Goal: Information Seeking & Learning: Learn about a topic

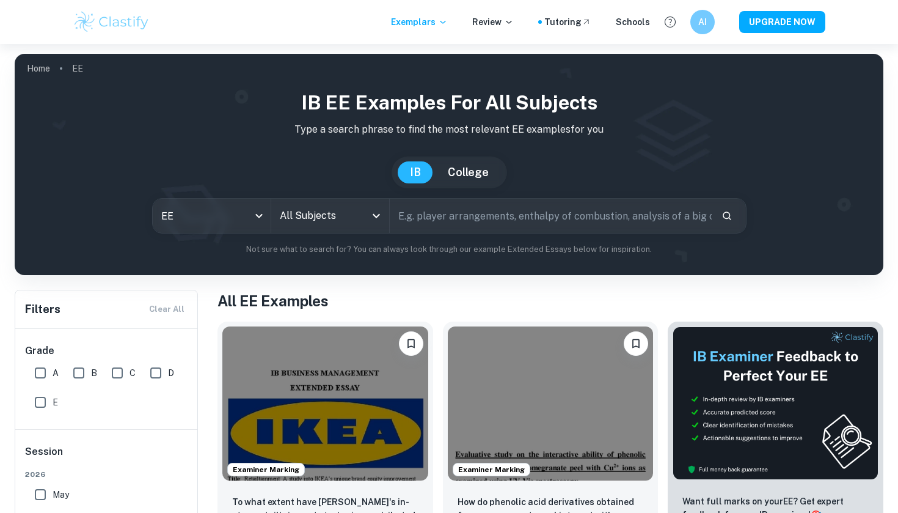
click at [312, 213] on input "All Subjects" at bounding box center [321, 215] width 89 height 23
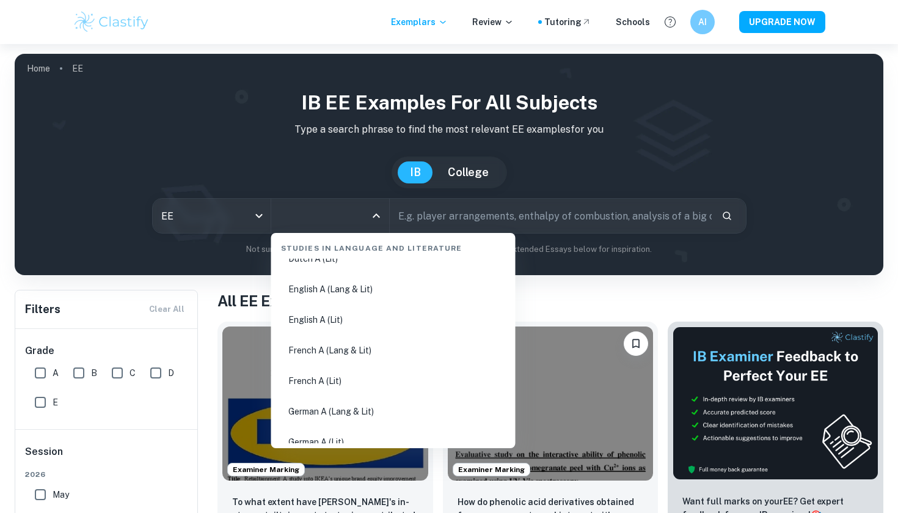
scroll to position [131, 0]
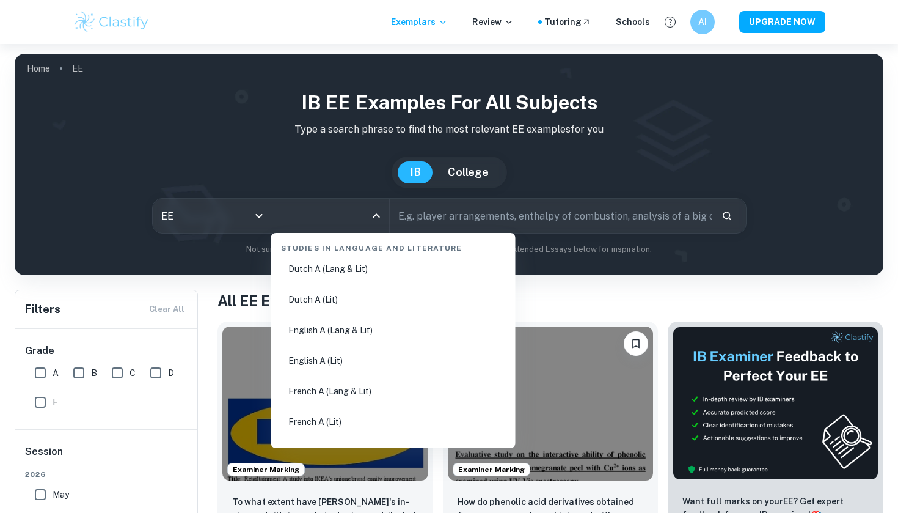
click at [349, 329] on li "English A (Lang & Lit)" at bounding box center [393, 330] width 235 height 28
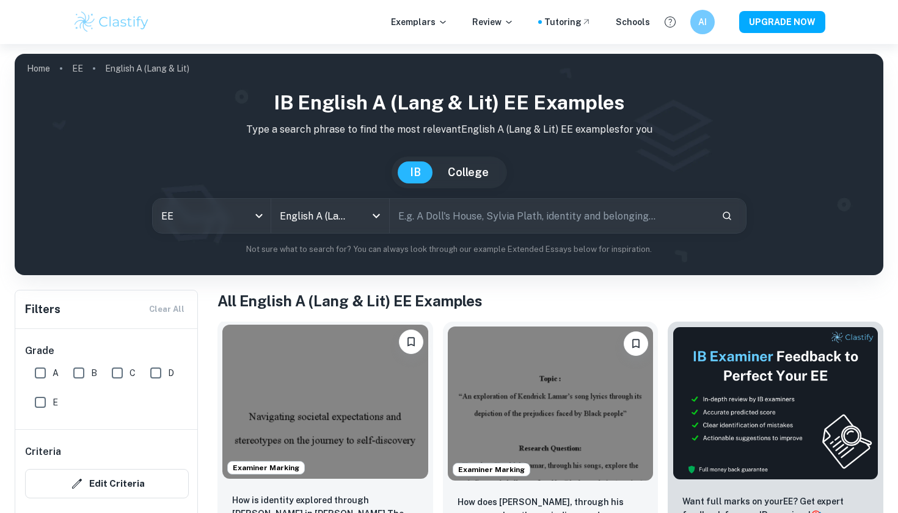
click at [335, 417] on img at bounding box center [325, 401] width 206 height 154
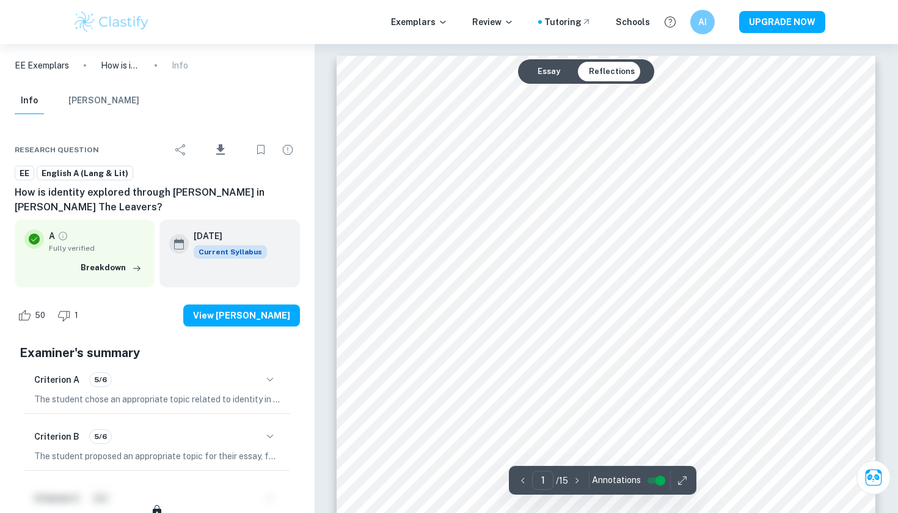
scroll to position [2, 0]
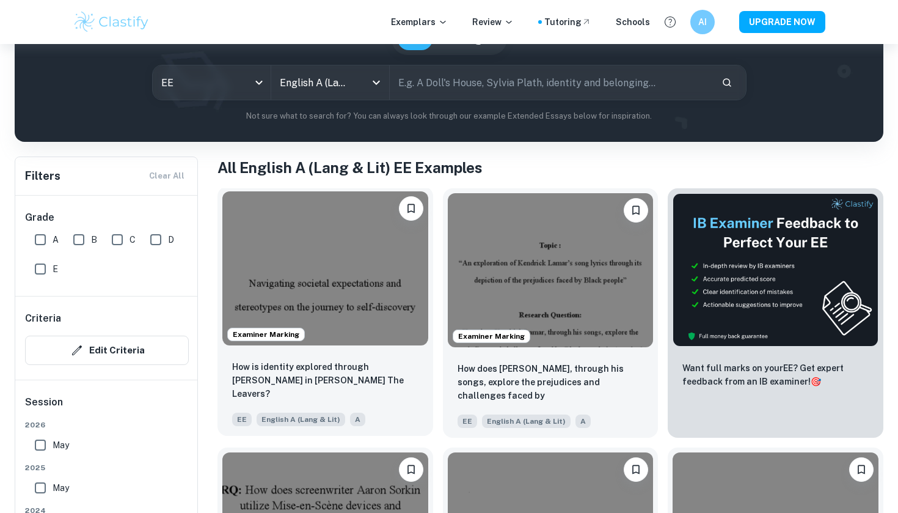
scroll to position [135, 0]
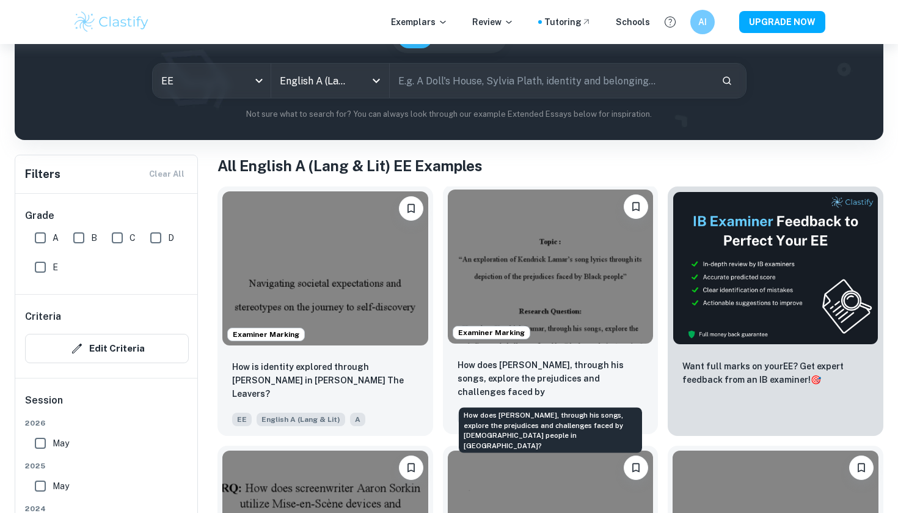
click at [547, 375] on p "How does [PERSON_NAME], through his songs, explore the prejudices and challenge…" at bounding box center [551, 379] width 186 height 42
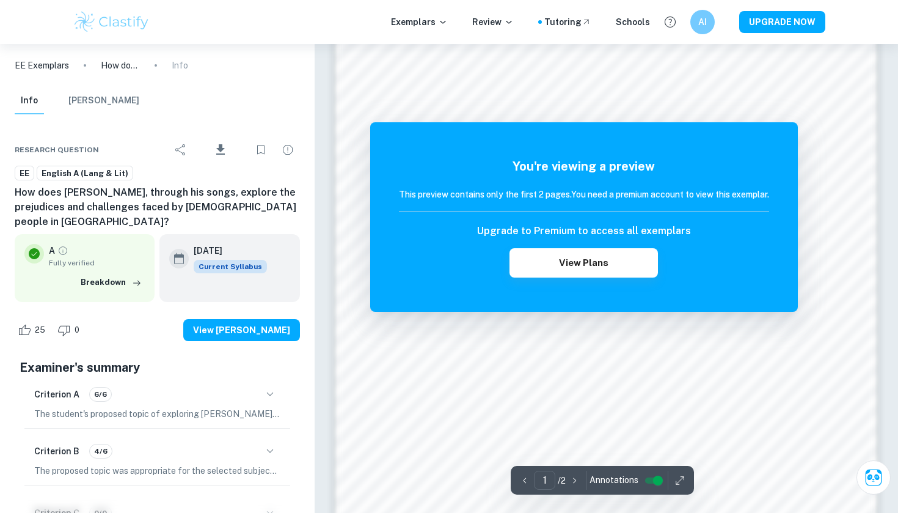
scroll to position [979, 0]
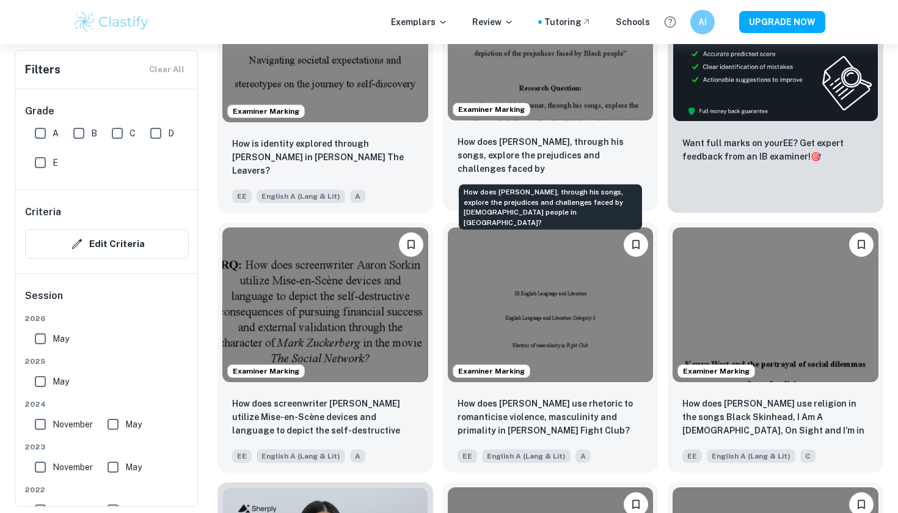
scroll to position [362, 0]
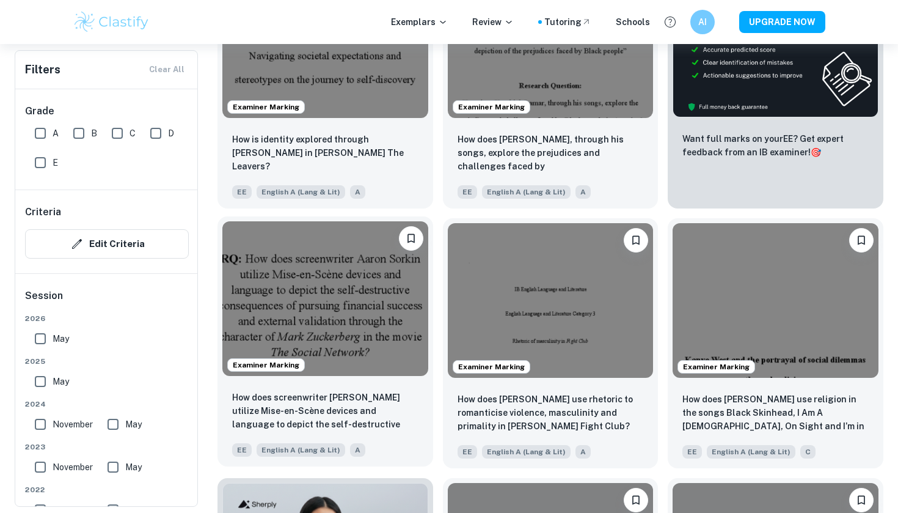
click at [382, 374] on img at bounding box center [325, 298] width 206 height 154
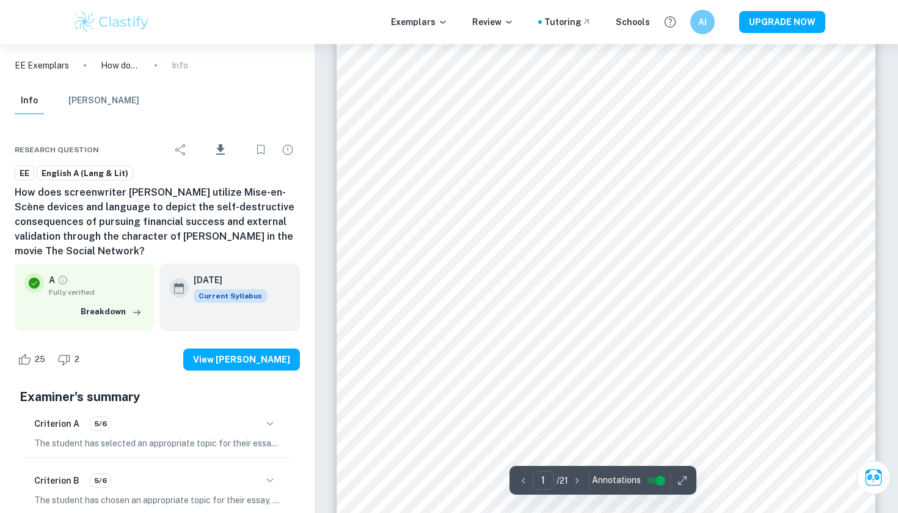
scroll to position [29, 0]
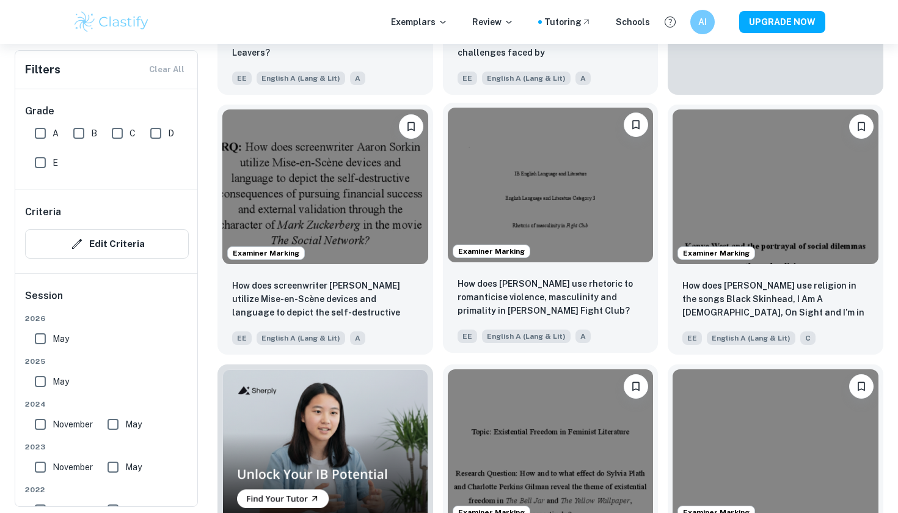
scroll to position [478, 0]
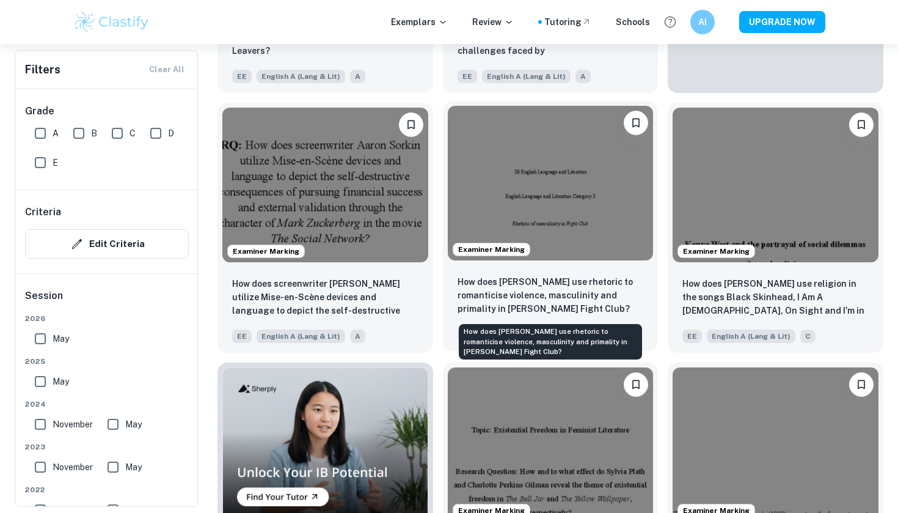
click at [572, 287] on p "How does [PERSON_NAME] use rhetoric to romanticise violence, masculinity and pr…" at bounding box center [551, 295] width 186 height 40
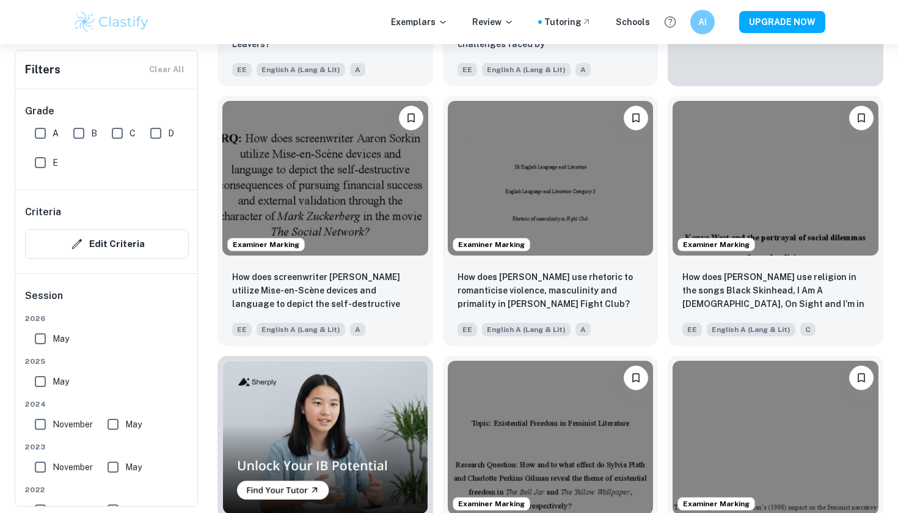
scroll to position [488, 0]
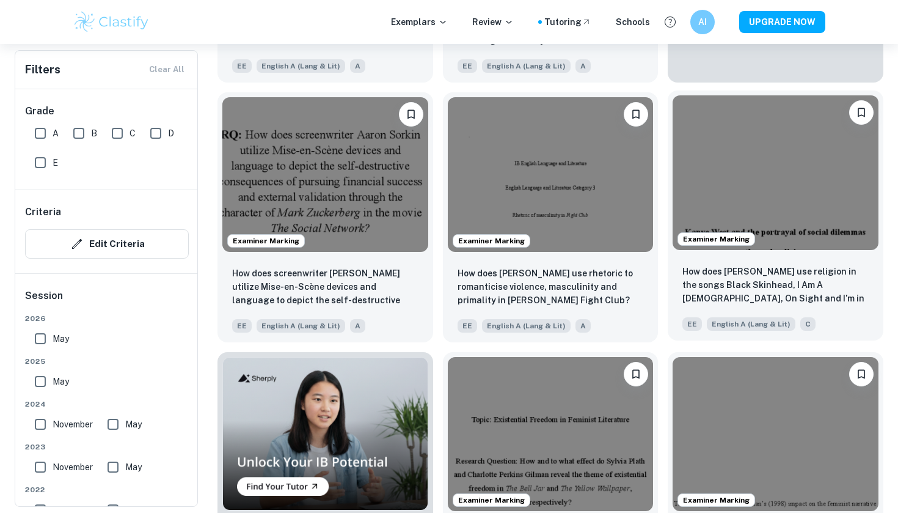
click at [718, 272] on p "How does [PERSON_NAME] use religion in the songs Black Skinhead, I Am A [DEMOGR…" at bounding box center [775, 286] width 186 height 42
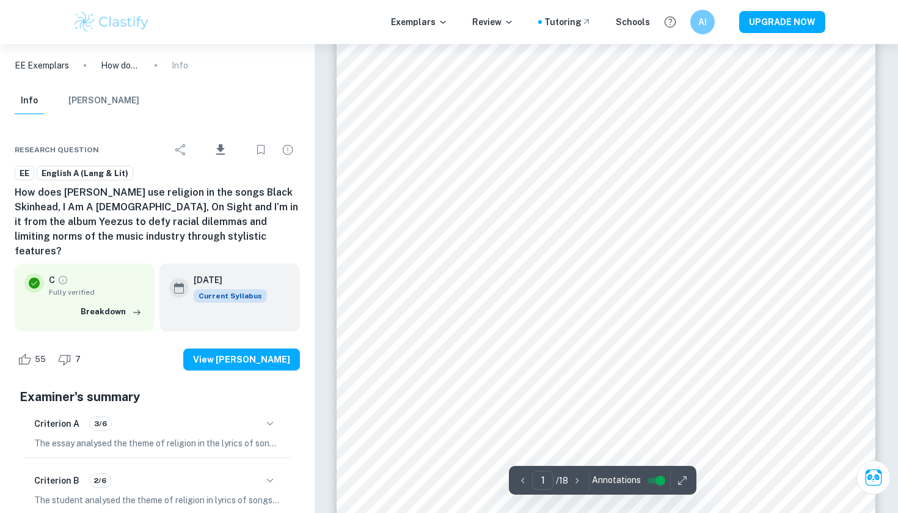
scroll to position [349, 0]
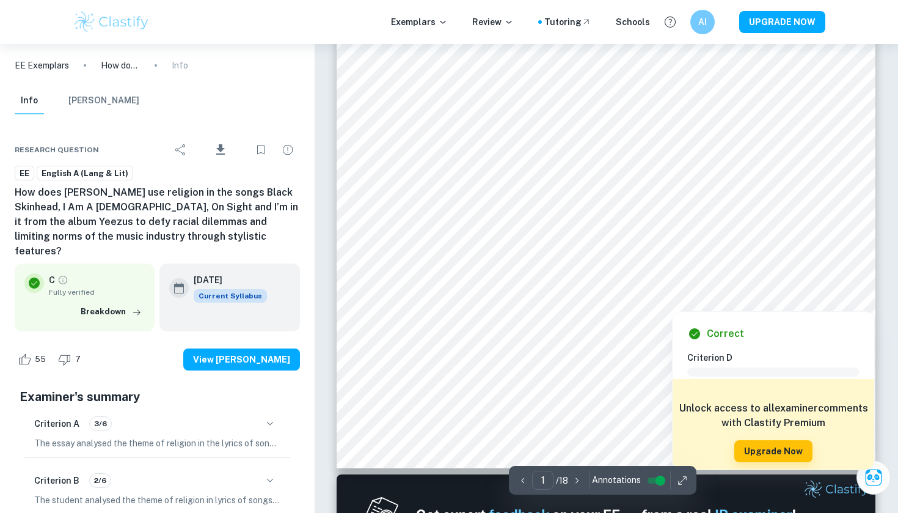
click at [676, 301] on div at bounding box center [686, 302] width 42 height 12
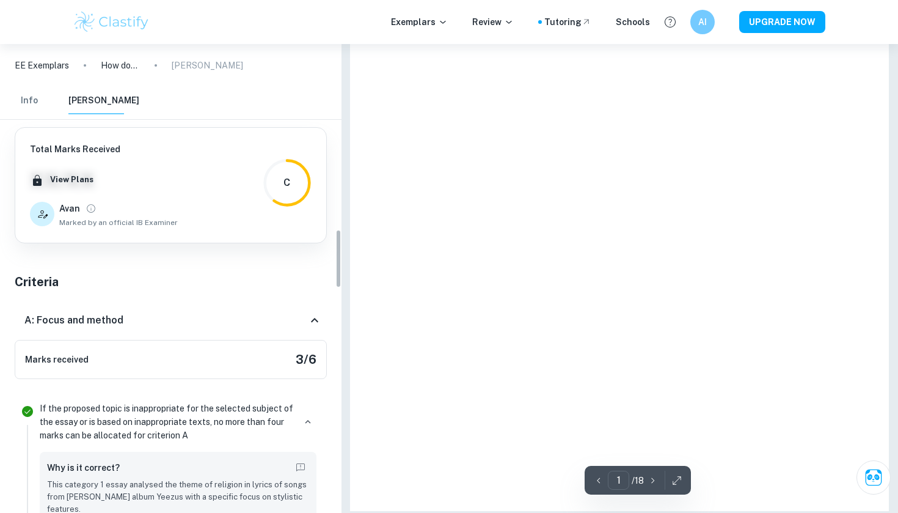
scroll to position [2854, 0]
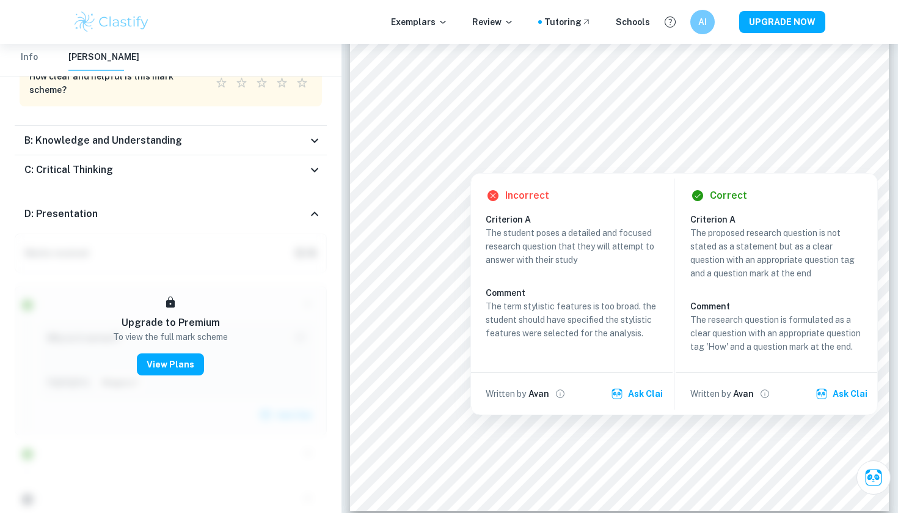
click at [82, 207] on h6 "D: Presentation" at bounding box center [60, 214] width 73 height 15
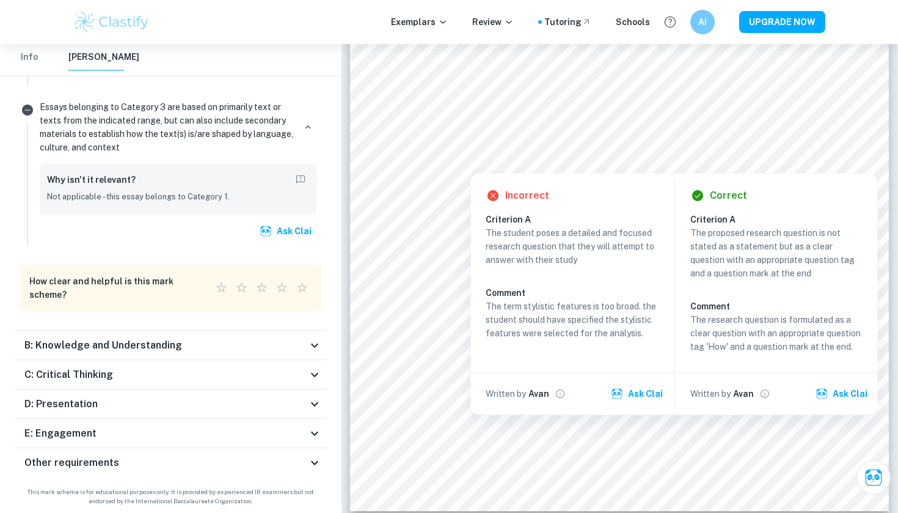
scroll to position [2638, 0]
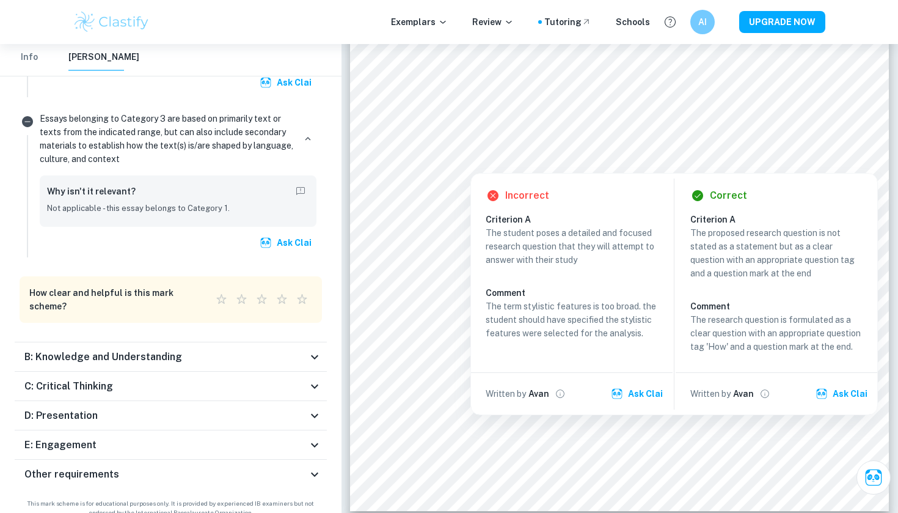
click at [129, 349] on h6 "B: Knowledge and Understanding" at bounding box center [103, 356] width 158 height 15
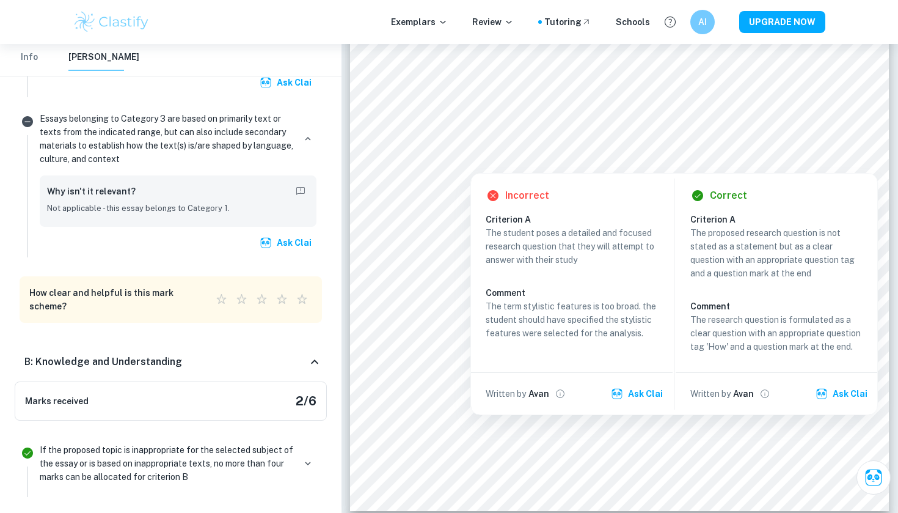
click at [129, 354] on h6 "B: Knowledge and Understanding" at bounding box center [103, 361] width 158 height 15
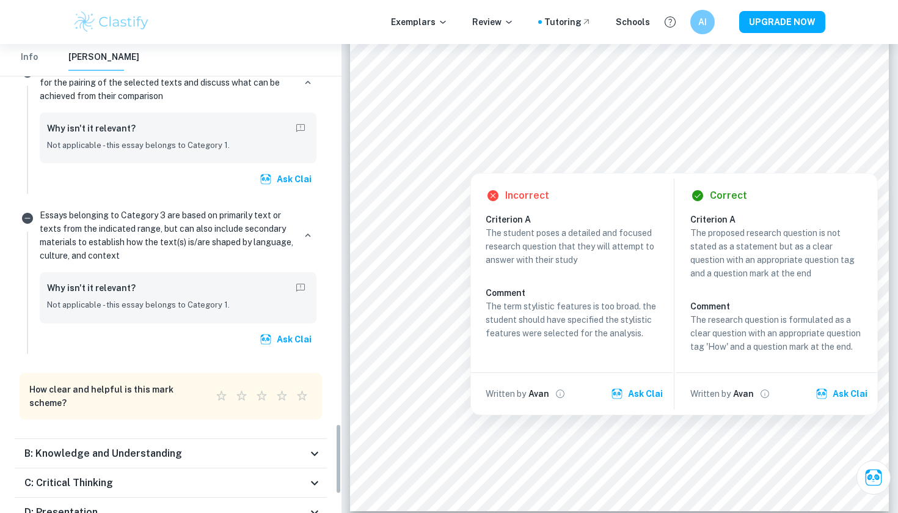
scroll to position [2514, 0]
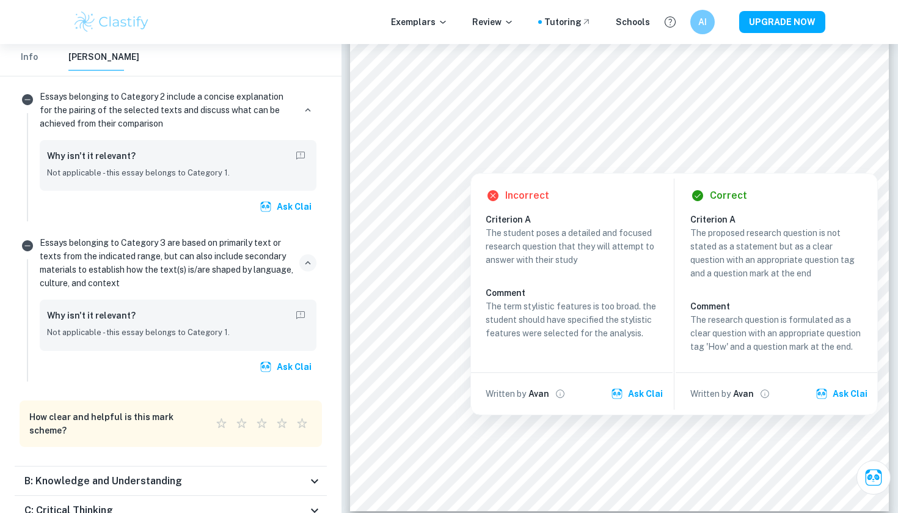
click at [308, 257] on icon "button" at bounding box center [307, 262] width 11 height 11
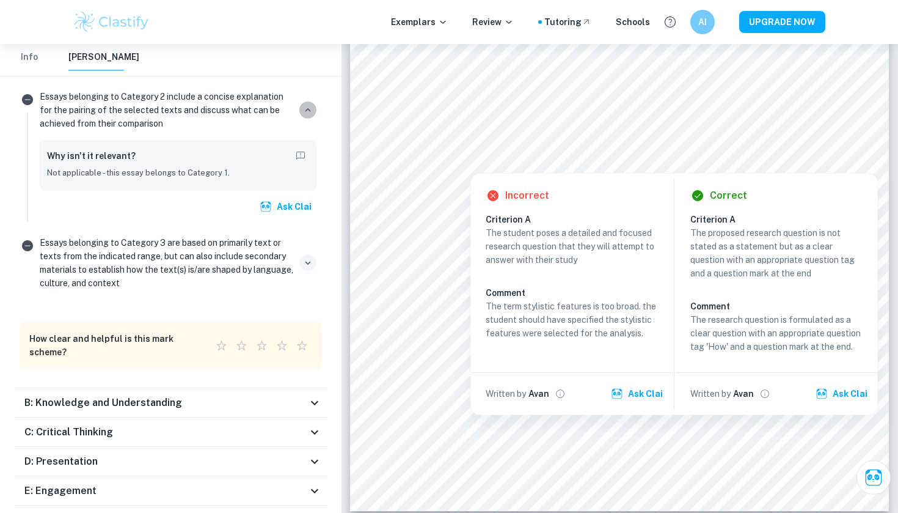
click at [308, 104] on icon "button" at bounding box center [307, 109] width 11 height 11
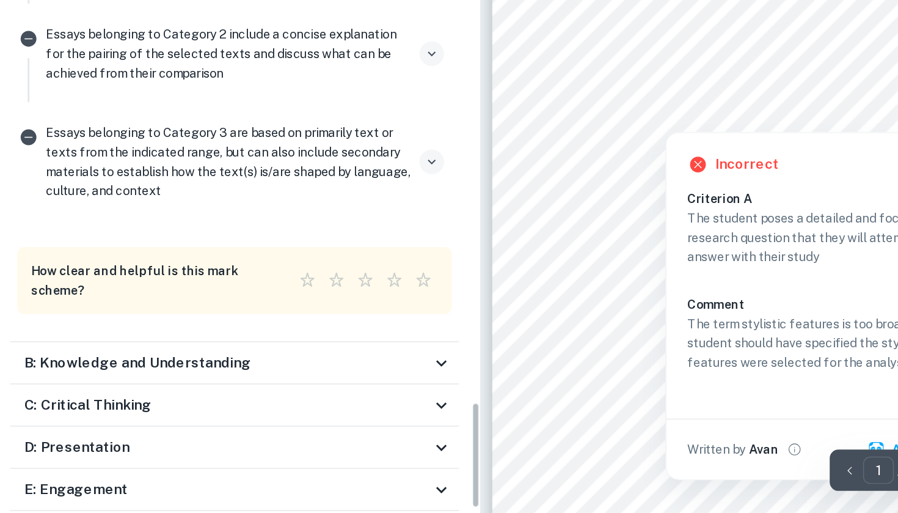
scroll to position [2455, 0]
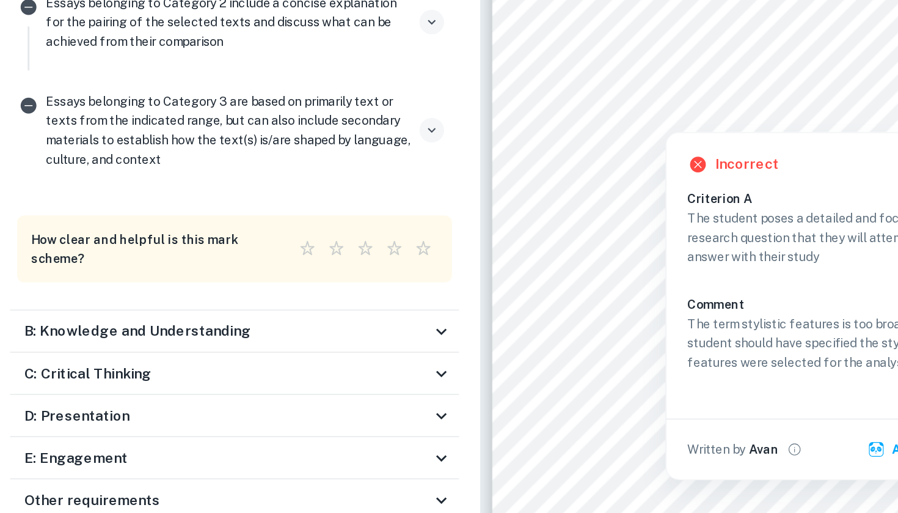
click at [276, 217] on p "Essays belonging to Category 3 are based on primarily text or texts from the in…" at bounding box center [167, 244] width 255 height 54
click at [302, 238] on icon "button" at bounding box center [307, 243] width 11 height 11
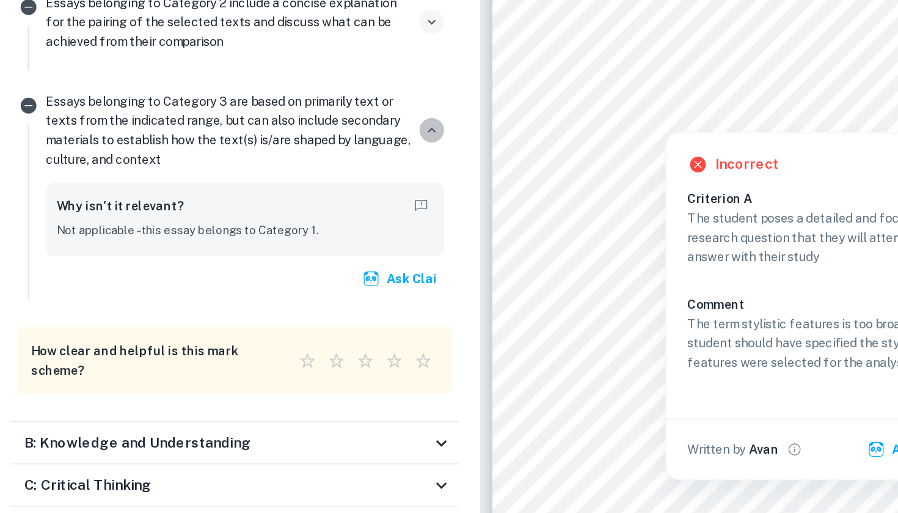
click at [302, 238] on icon "button" at bounding box center [307, 243] width 11 height 11
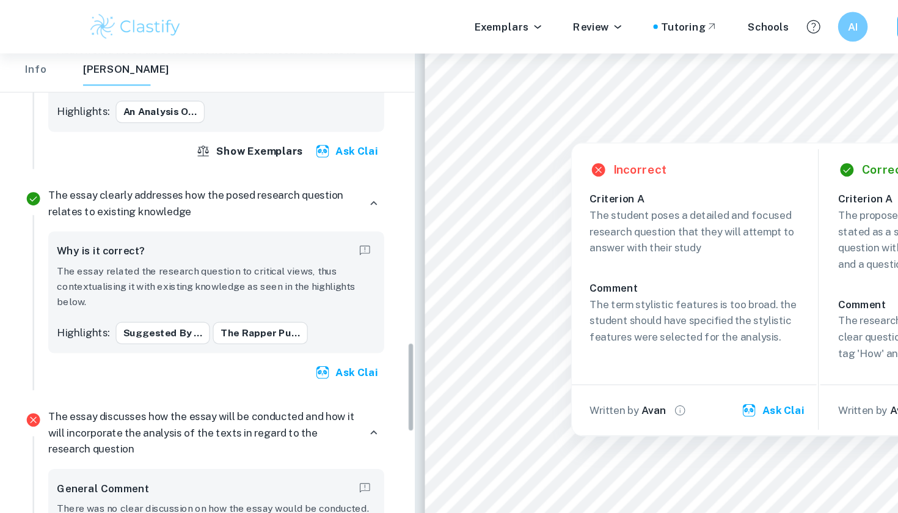
scroll to position [1498, 0]
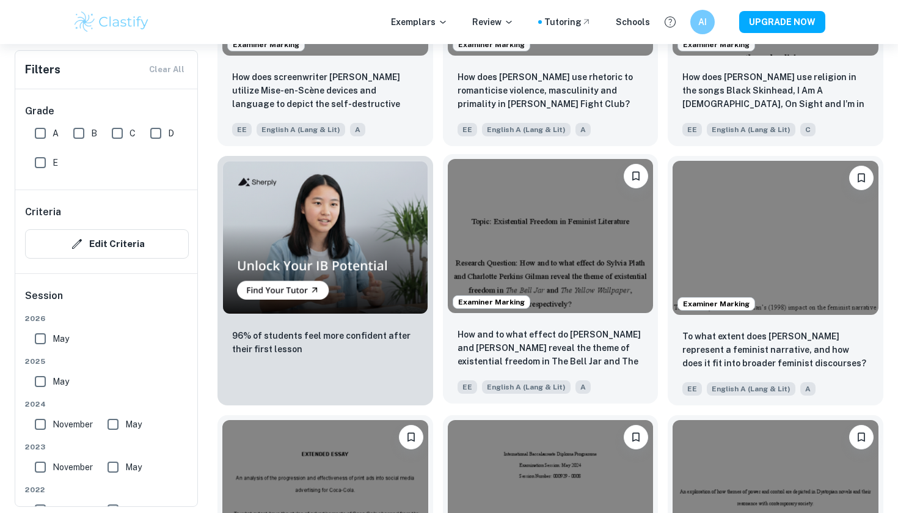
scroll to position [690, 0]
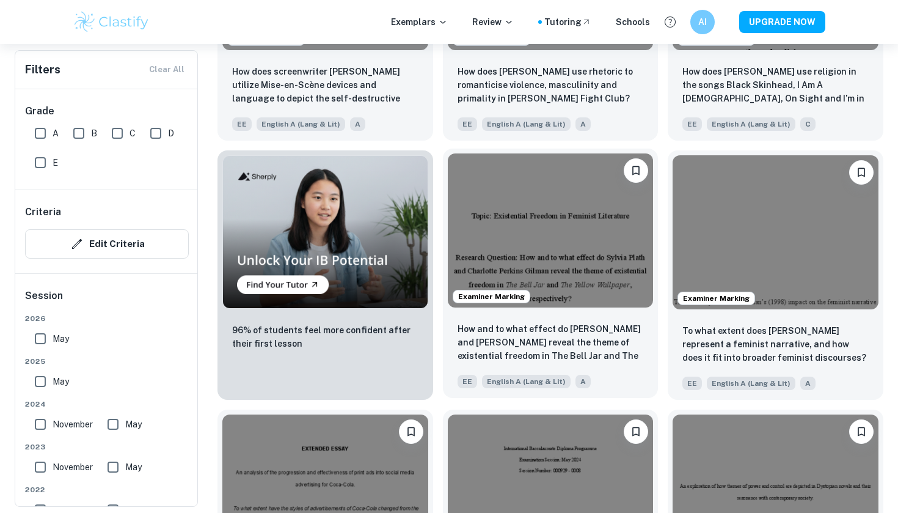
click at [587, 239] on img at bounding box center [551, 230] width 206 height 154
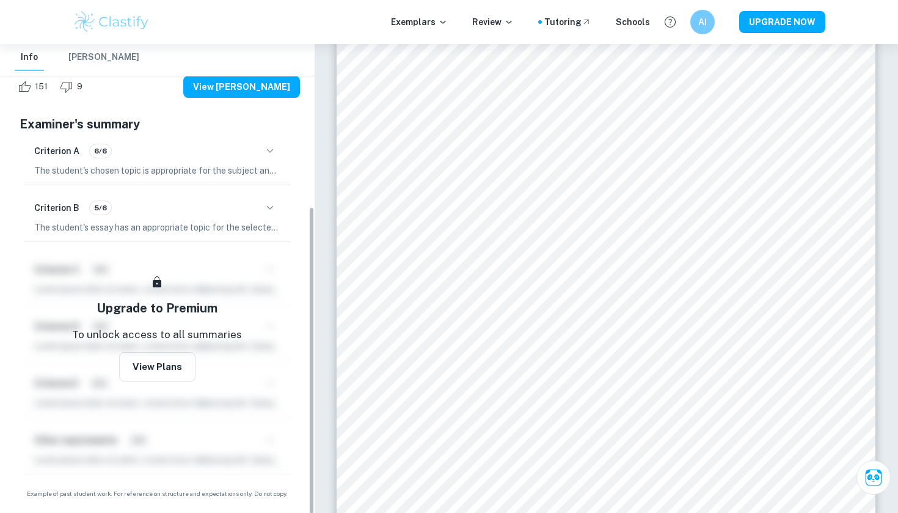
scroll to position [243, 0]
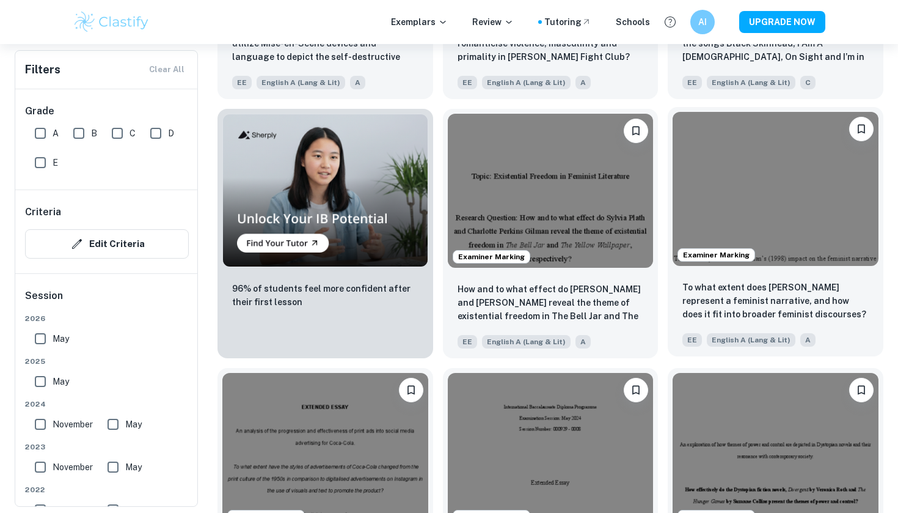
scroll to position [739, 0]
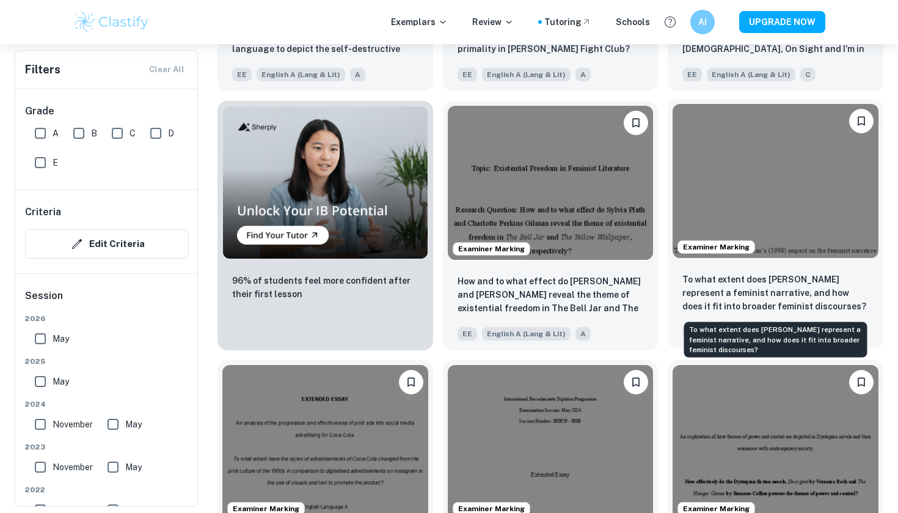
click at [770, 274] on p "To what extent does [PERSON_NAME] represent a feminist narrative, and how does …" at bounding box center [775, 292] width 186 height 40
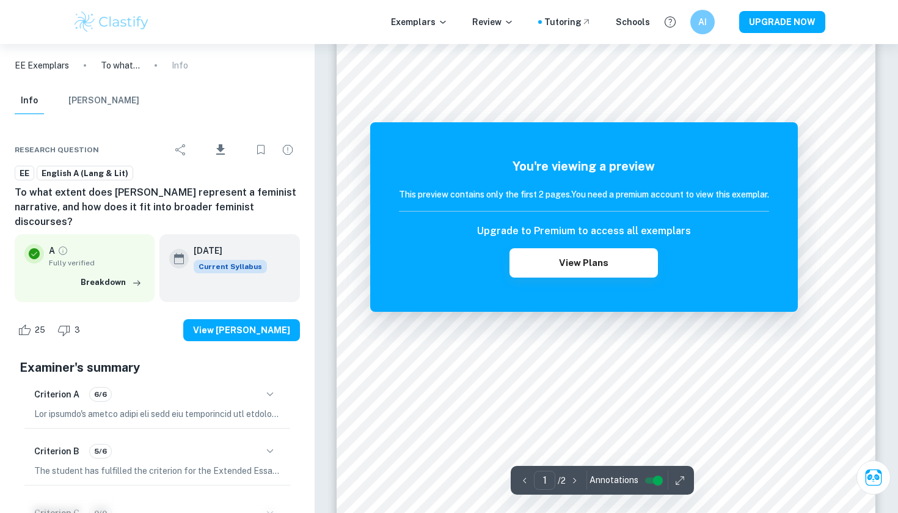
scroll to position [269, 0]
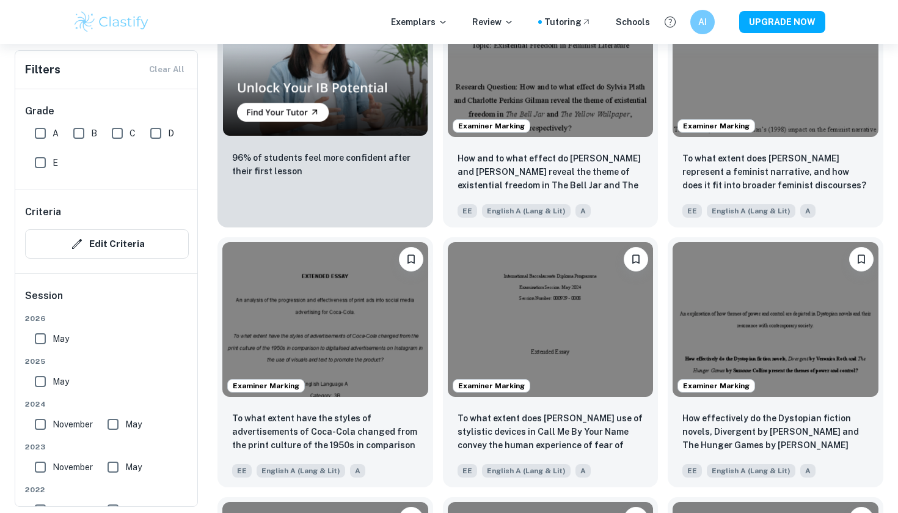
scroll to position [928, 0]
